Goal: Check status: Check status

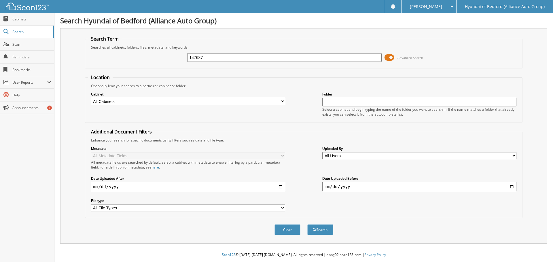
type input "147687"
click at [307, 225] on button "Search" at bounding box center [320, 230] width 26 height 11
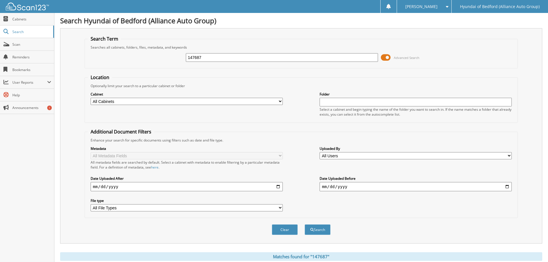
scroll to position [82, 0]
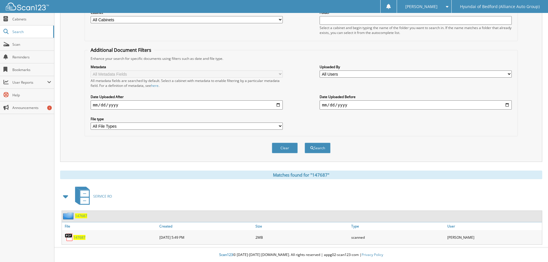
click at [81, 236] on span "147687" at bounding box center [79, 237] width 12 height 5
